Goal: Communication & Community: Answer question/provide support

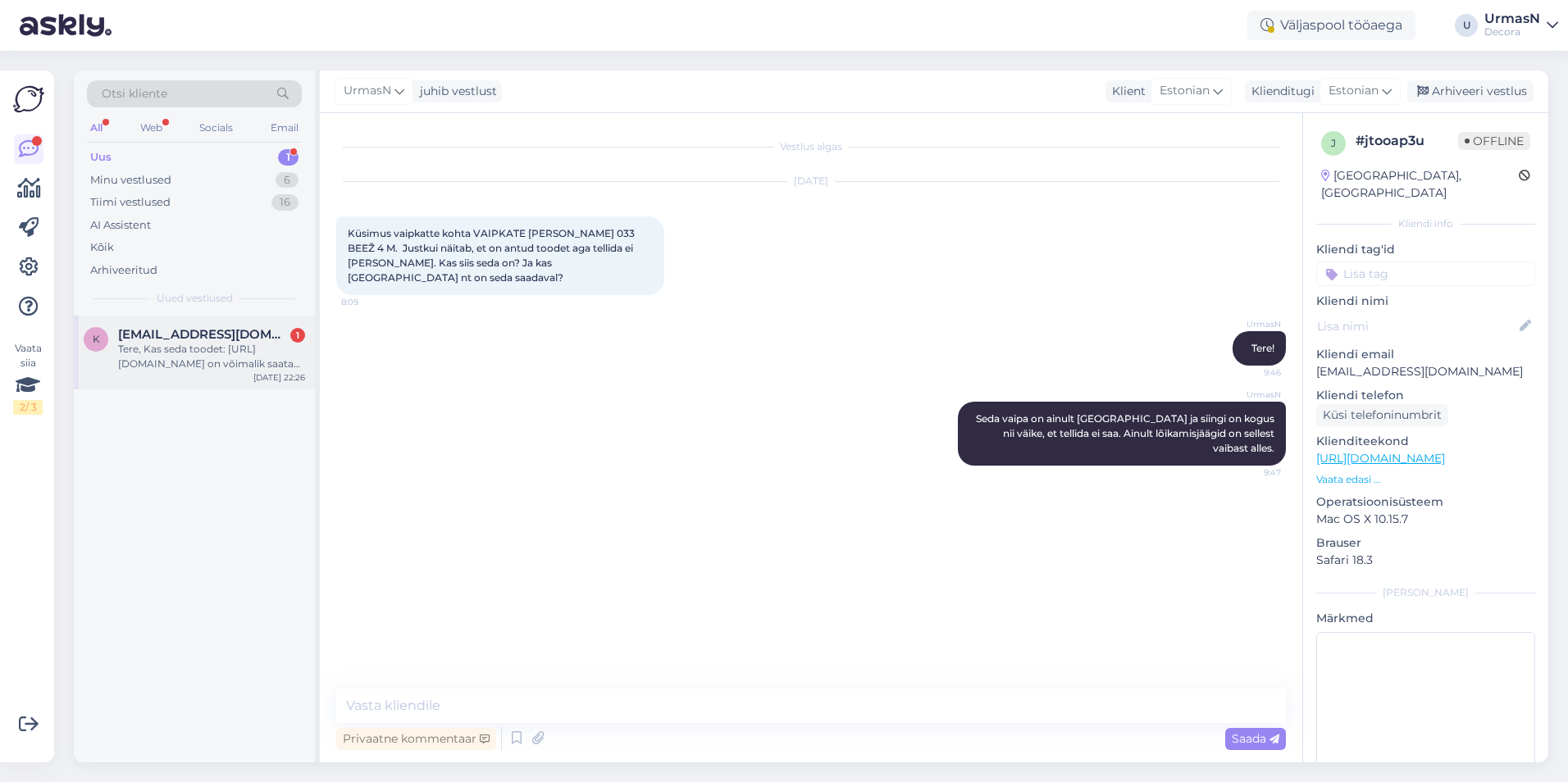
click at [176, 346] on div "Tere, Kas seda toodet: [URL][DOMAIN_NAME] on võimalik saata [GEOGRAPHIC_DATA]? …" at bounding box center [211, 356] width 187 height 29
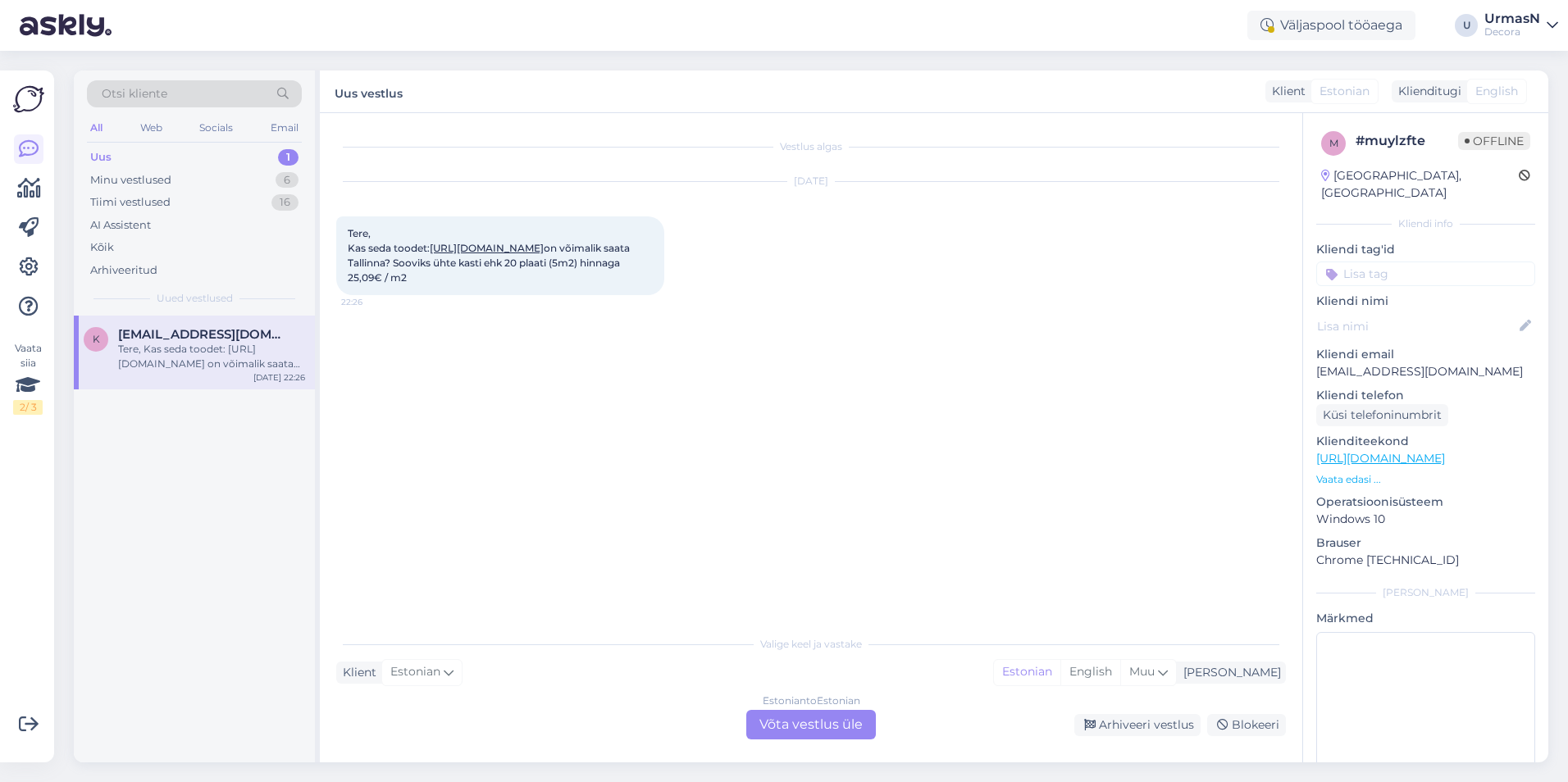
click at [773, 716] on div "Estonian to Estonian Võta vestlus üle" at bounding box center [811, 724] width 129 height 29
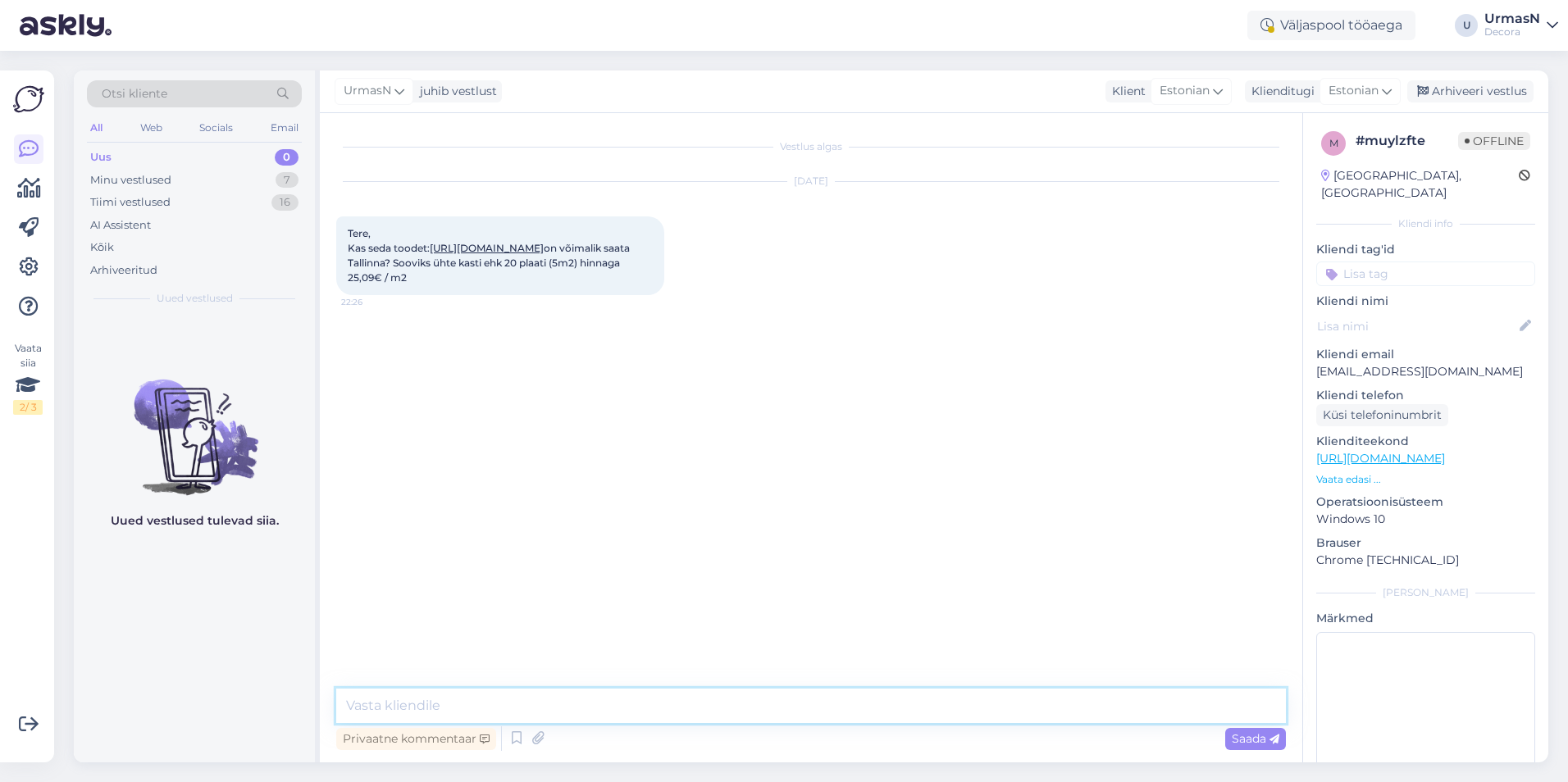
click at [433, 702] on textarea at bounding box center [812, 705] width 950 height 34
type textarea "Tere!"
paste textarea "[URL][DOMAIN_NAME]"
type textarea "Täitke siin tootepäringuvorm ja valige kättesaamine Tallinna Decorast. [URL][DO…"
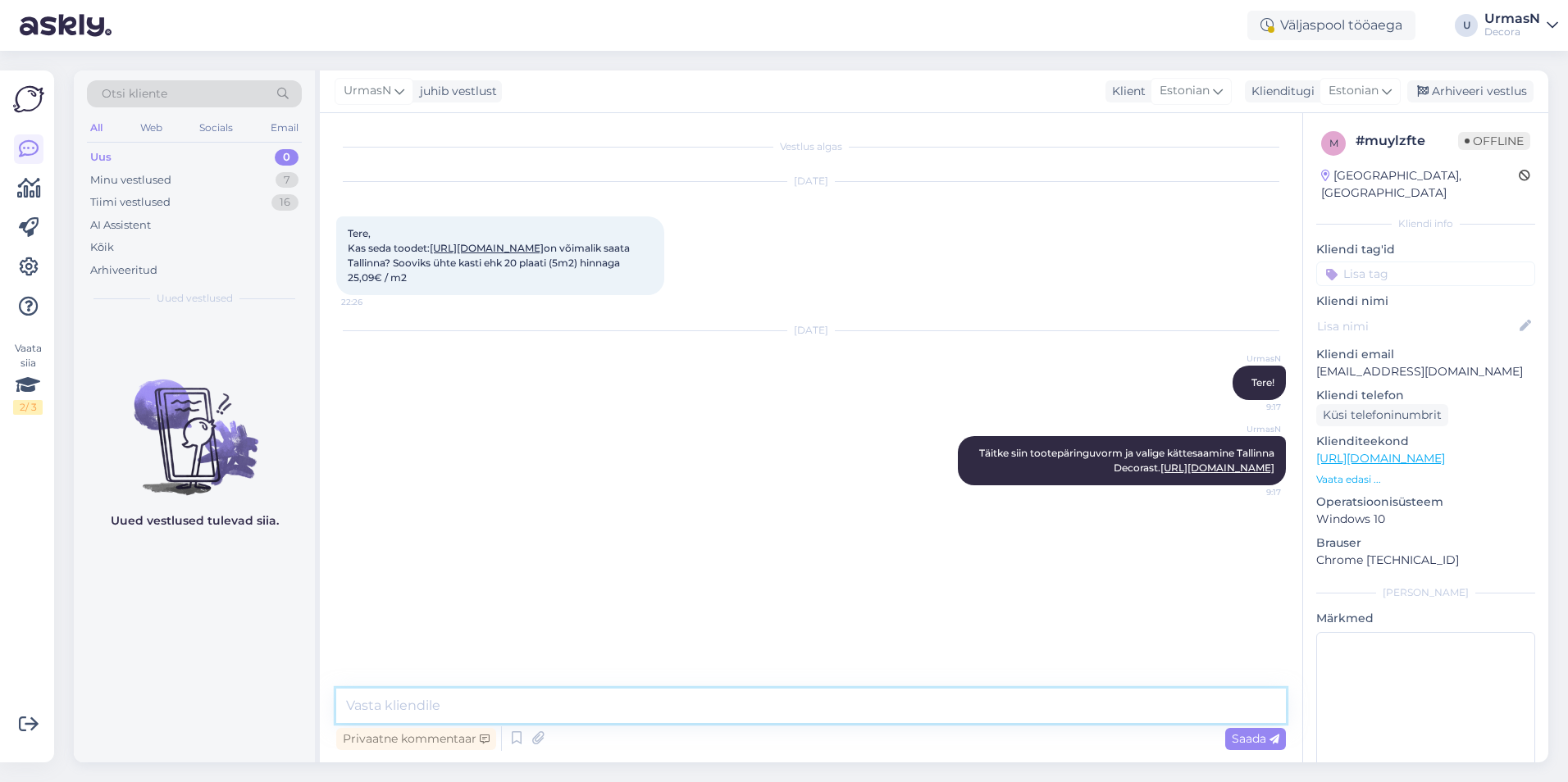
paste textarea "25,09"
type textarea "25,09€ on ruutmeetri hind, 5m2 hind on 125,45€."
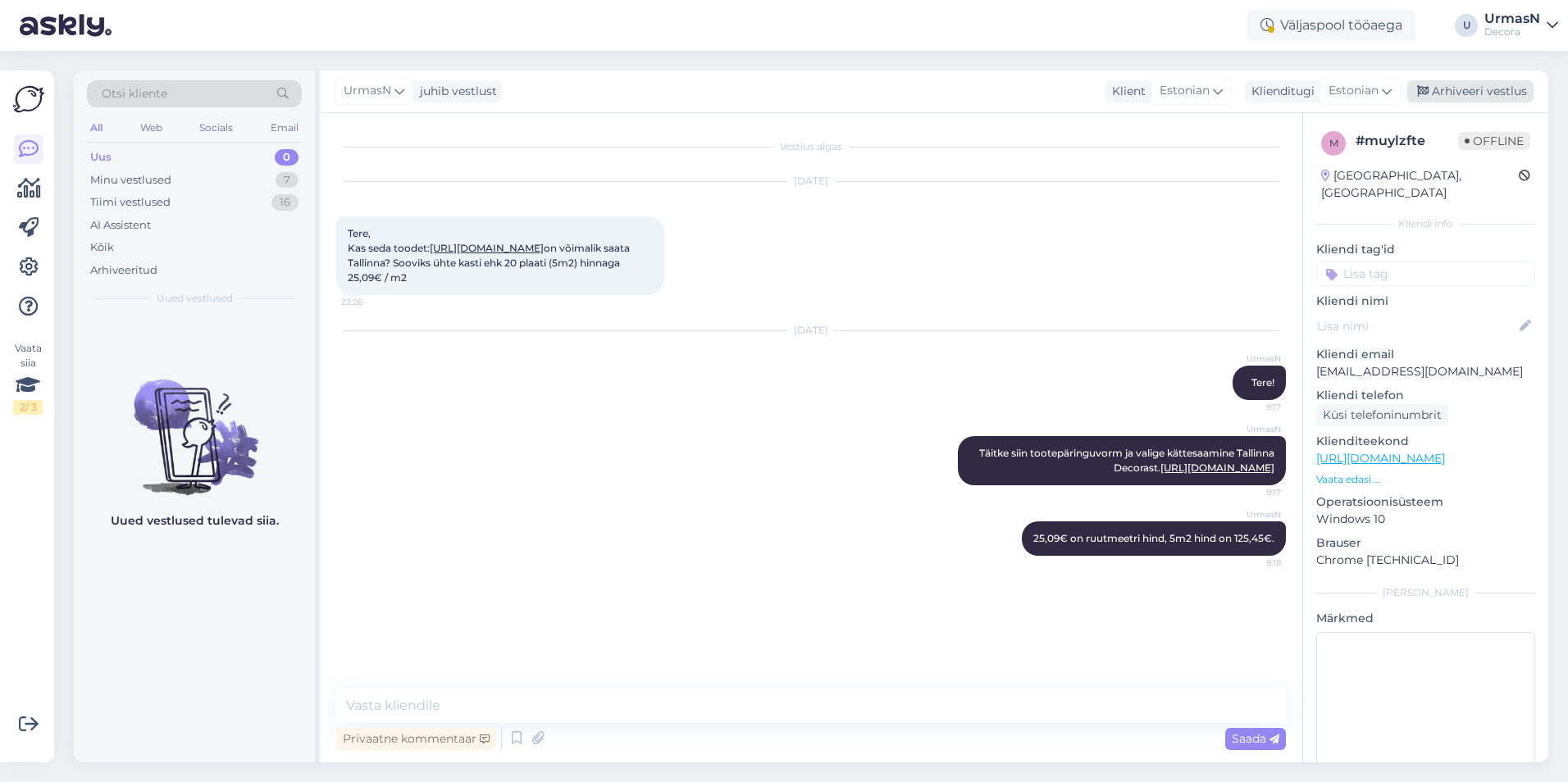
click at [1474, 92] on div "Arhiveeri vestlus" at bounding box center [1470, 91] width 126 height 23
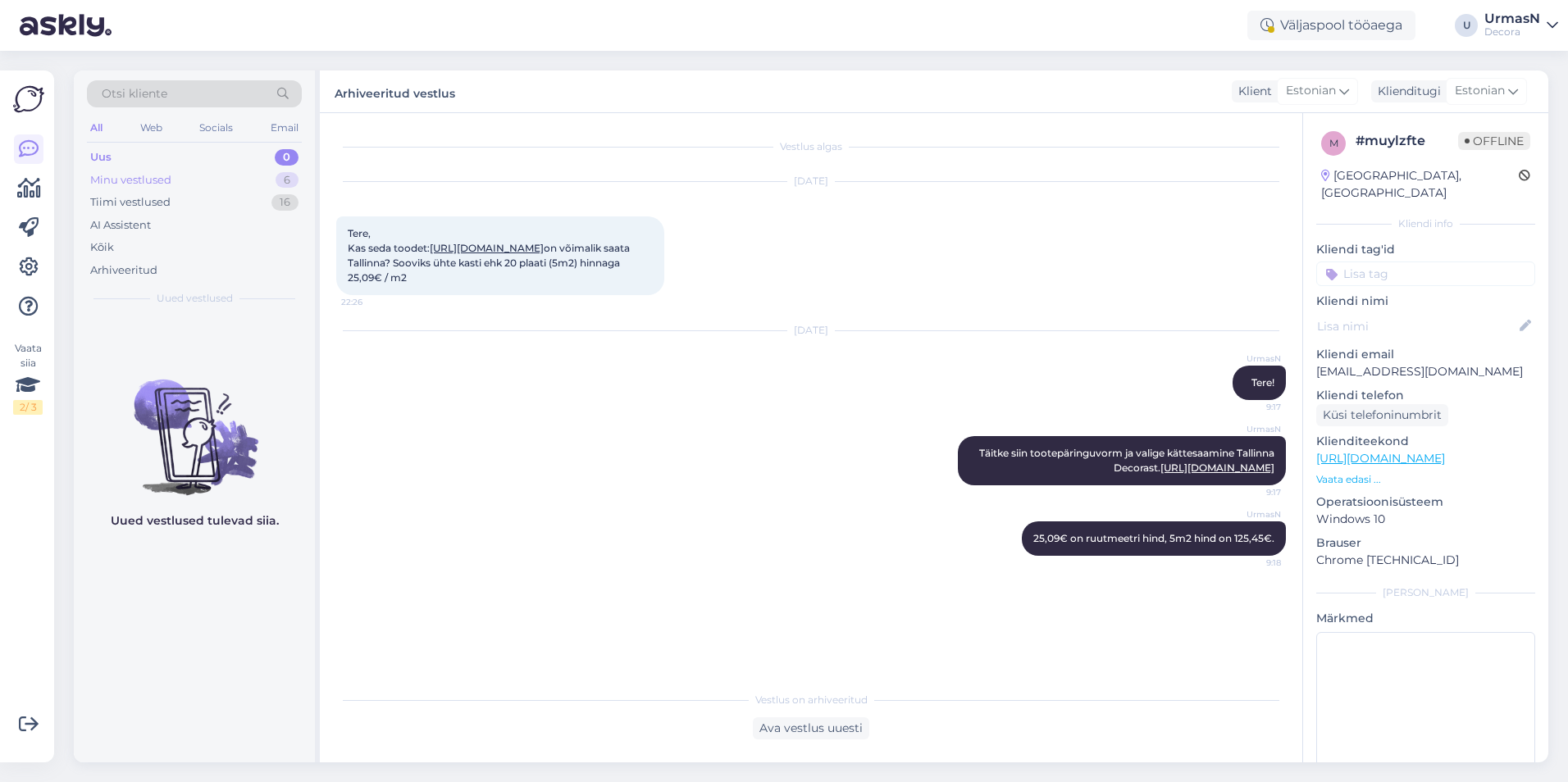
click at [92, 178] on div "Minu vestlused" at bounding box center [130, 180] width 81 height 17
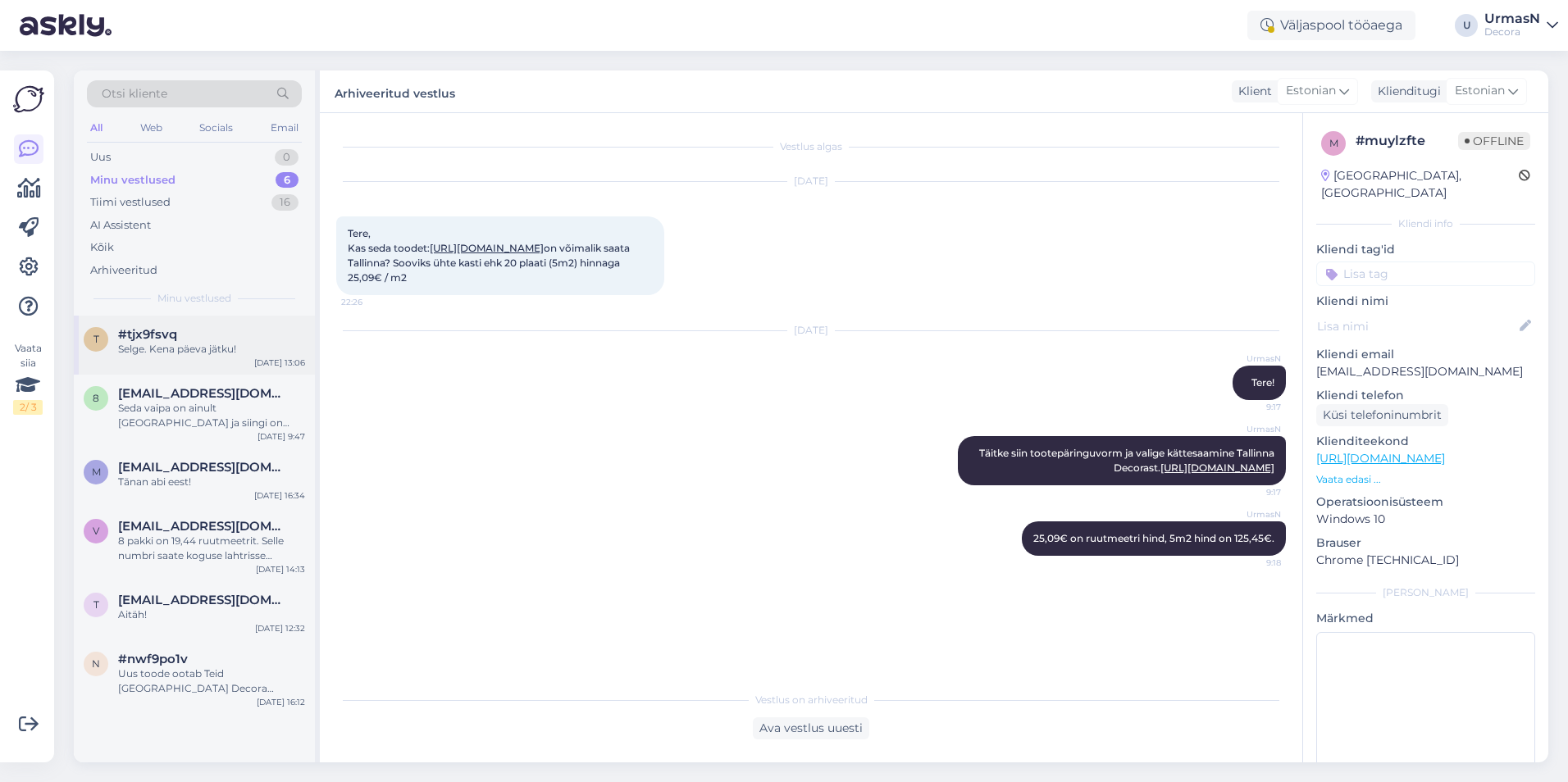
click at [179, 348] on div "Selge. Kena päeva jätku!" at bounding box center [211, 350] width 187 height 15
